Goal: Task Accomplishment & Management: Use online tool/utility

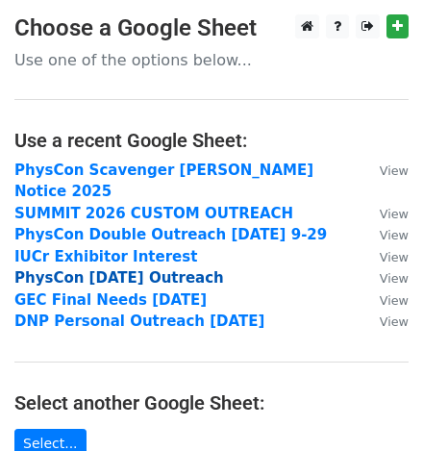
scroll to position [269, 0]
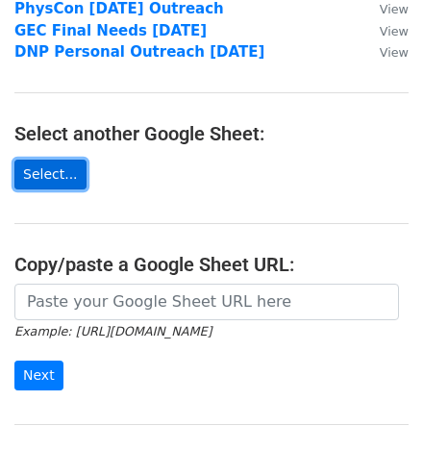
click at [59, 160] on link "Select..." at bounding box center [50, 175] width 72 height 30
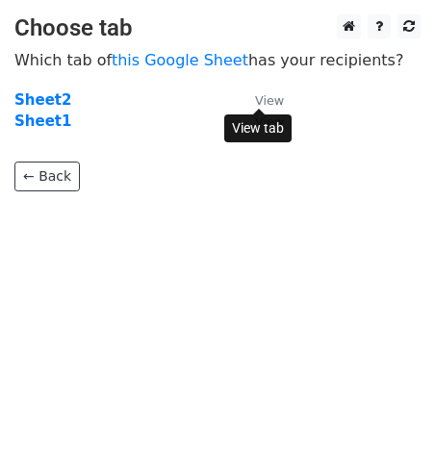
click at [265, 102] on small "View" at bounding box center [269, 100] width 29 height 14
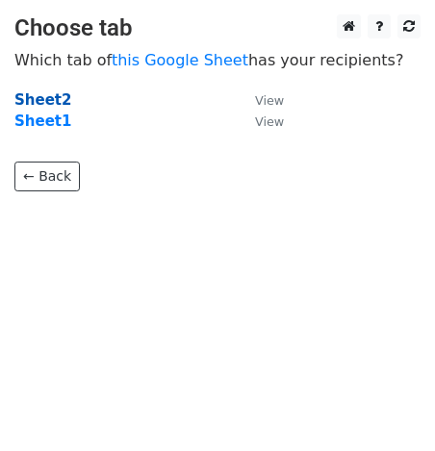
click at [32, 96] on strong "Sheet2" at bounding box center [42, 99] width 57 height 17
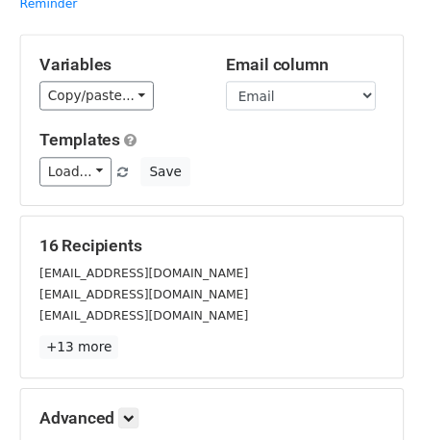
scroll to position [93, 0]
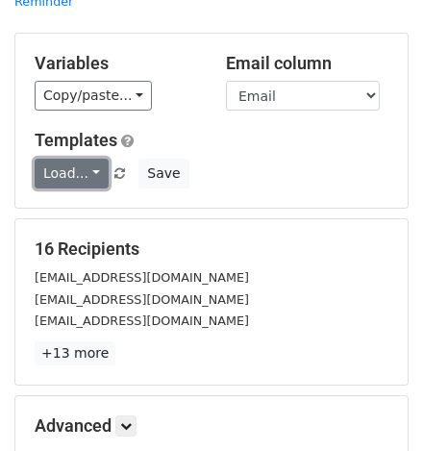
click at [95, 167] on link "Load..." at bounding box center [72, 174] width 74 height 30
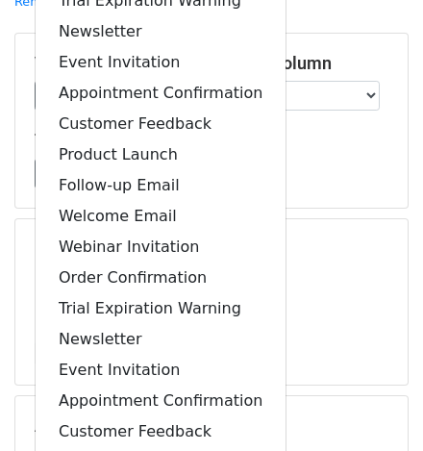
click at [331, 147] on h5 "Templates" at bounding box center [212, 140] width 354 height 21
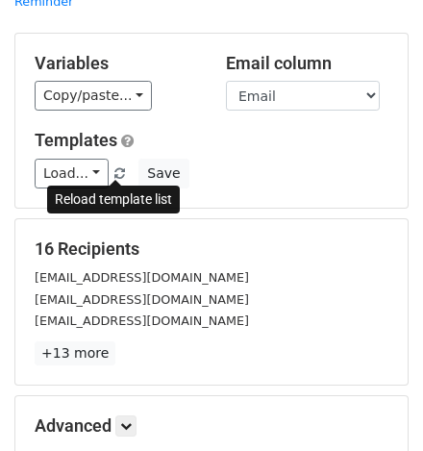
click at [117, 169] on span at bounding box center [119, 174] width 11 height 13
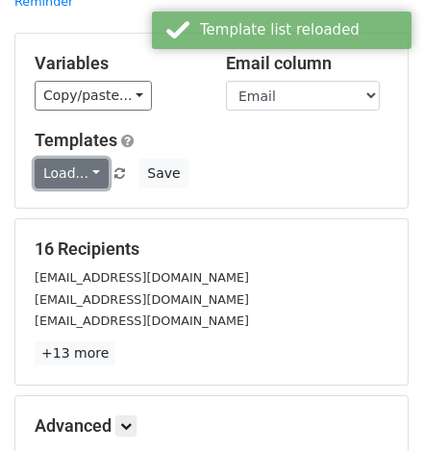
click at [99, 166] on link "Load..." at bounding box center [72, 174] width 74 height 30
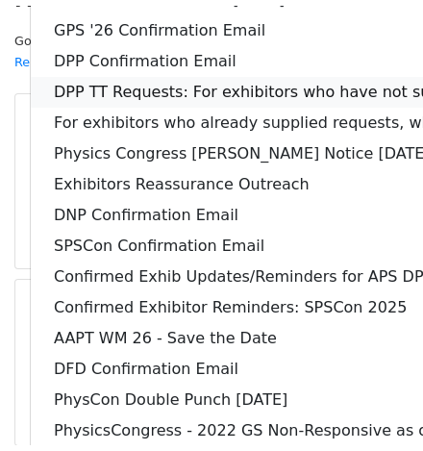
scroll to position [0, 0]
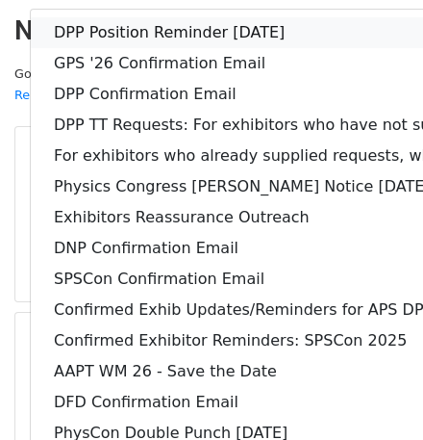
click at [169, 31] on link "DPP Position Reminder [DATE]" at bounding box center [371, 32] width 681 height 31
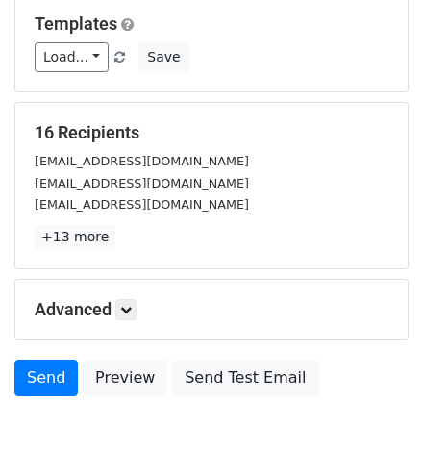
scroll to position [311, 0]
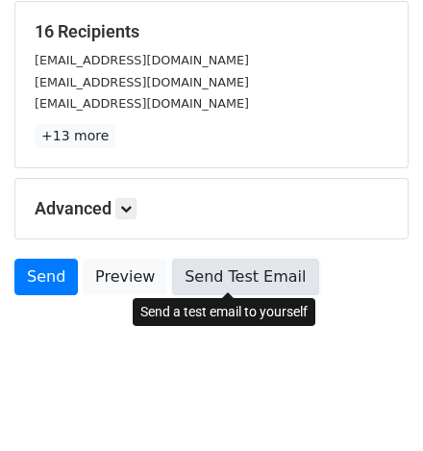
click at [214, 271] on link "Send Test Email" at bounding box center [245, 277] width 146 height 37
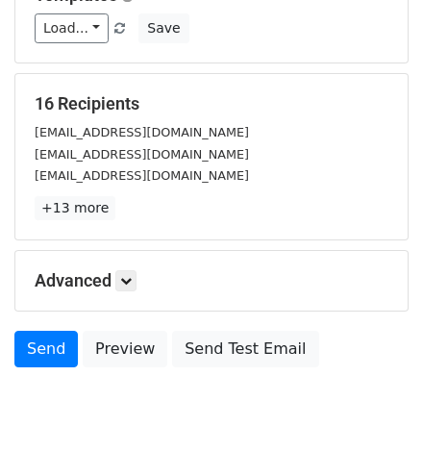
scroll to position [314, 0]
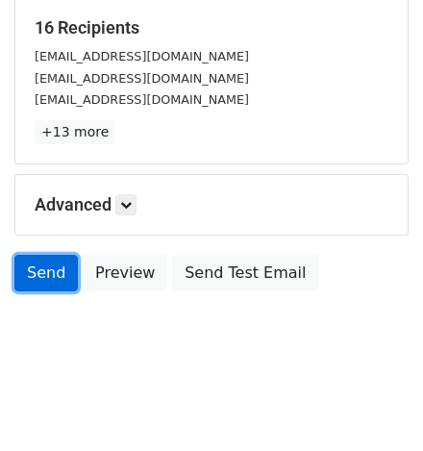
click at [49, 267] on link "Send" at bounding box center [45, 273] width 63 height 37
